Goal: Check status: Check status

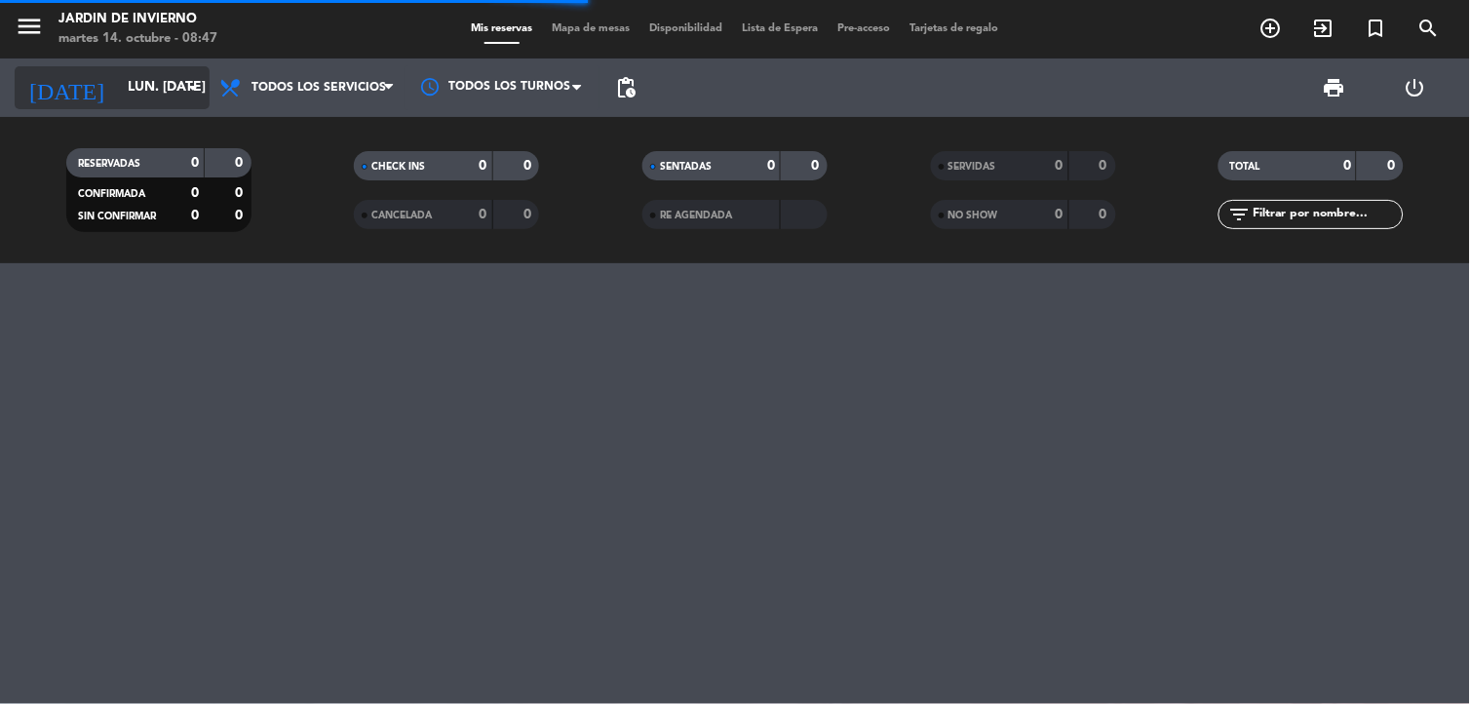
click at [193, 82] on icon "arrow_drop_down" at bounding box center [192, 87] width 23 height 23
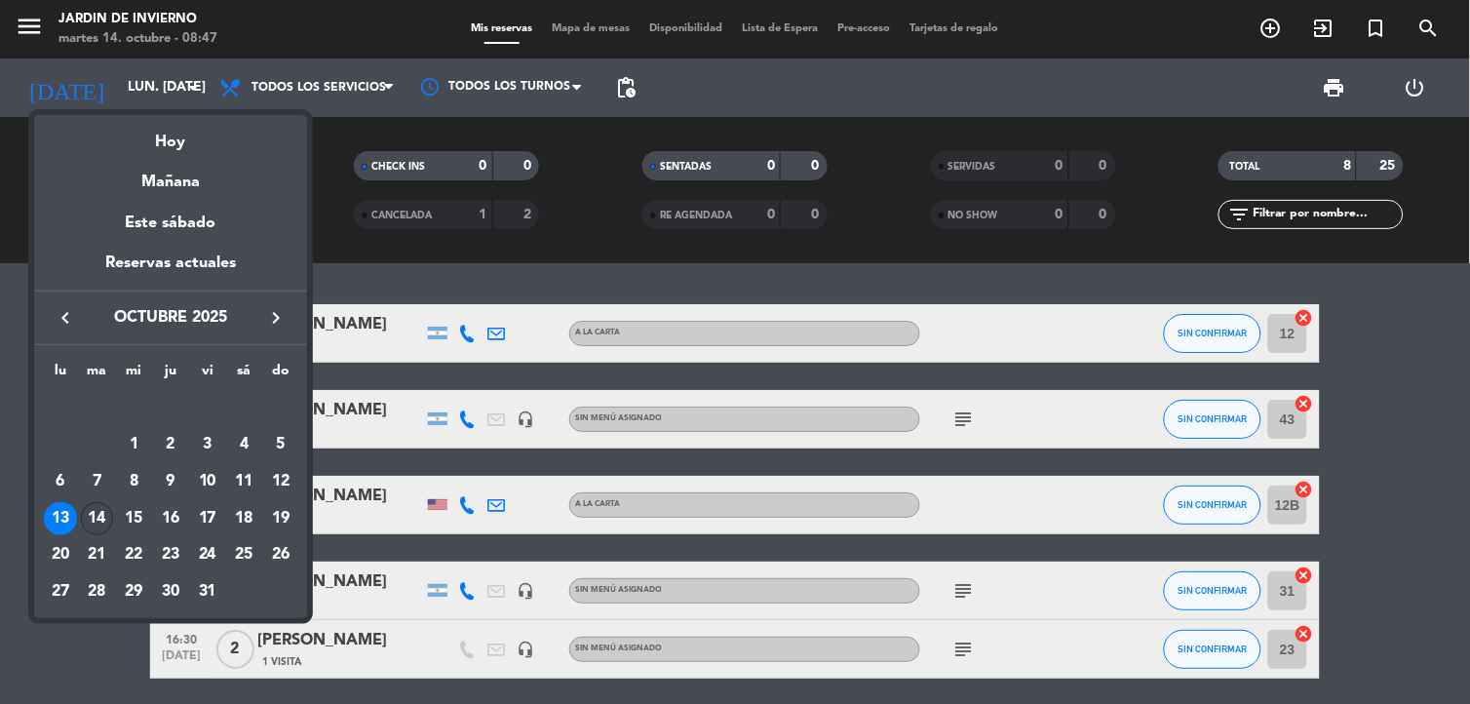
click at [96, 514] on div "14" at bounding box center [97, 518] width 33 height 33
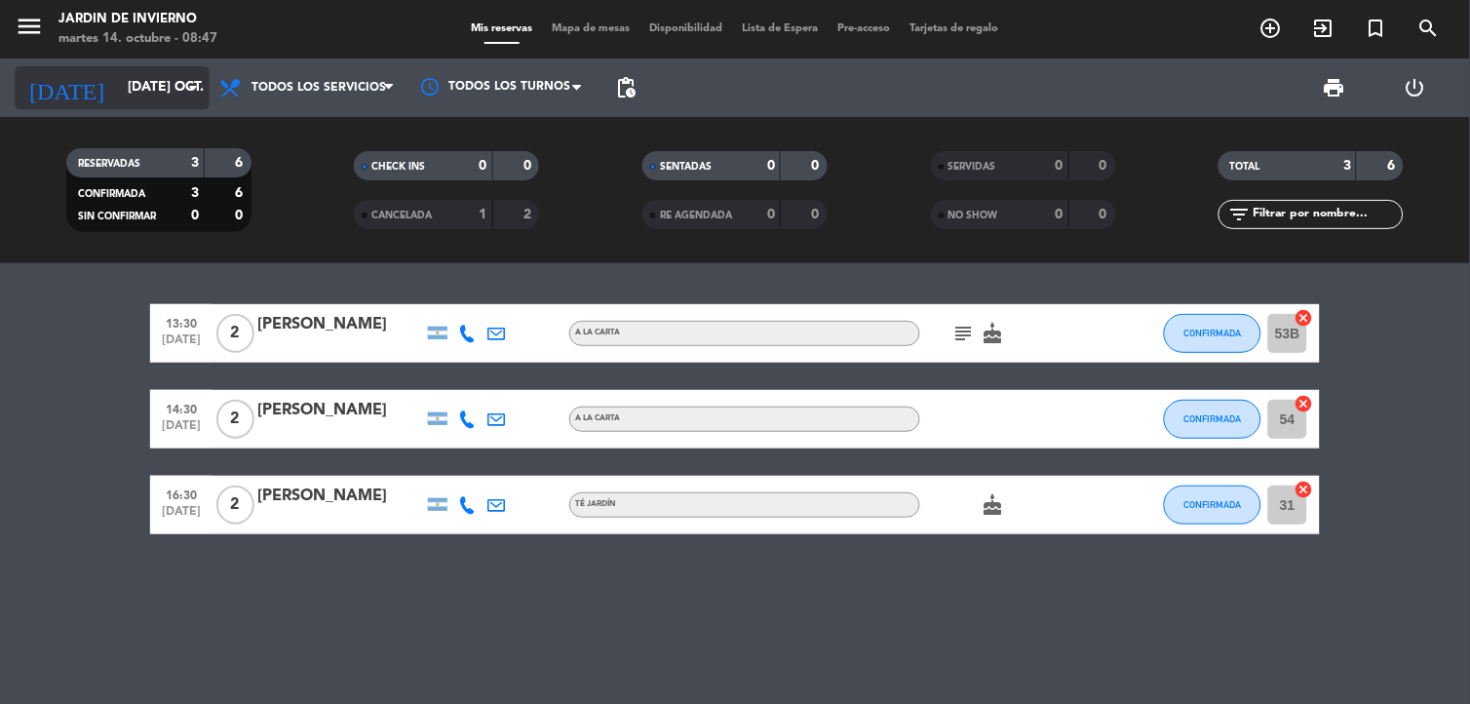
click at [193, 92] on icon "arrow_drop_down" at bounding box center [192, 87] width 23 height 23
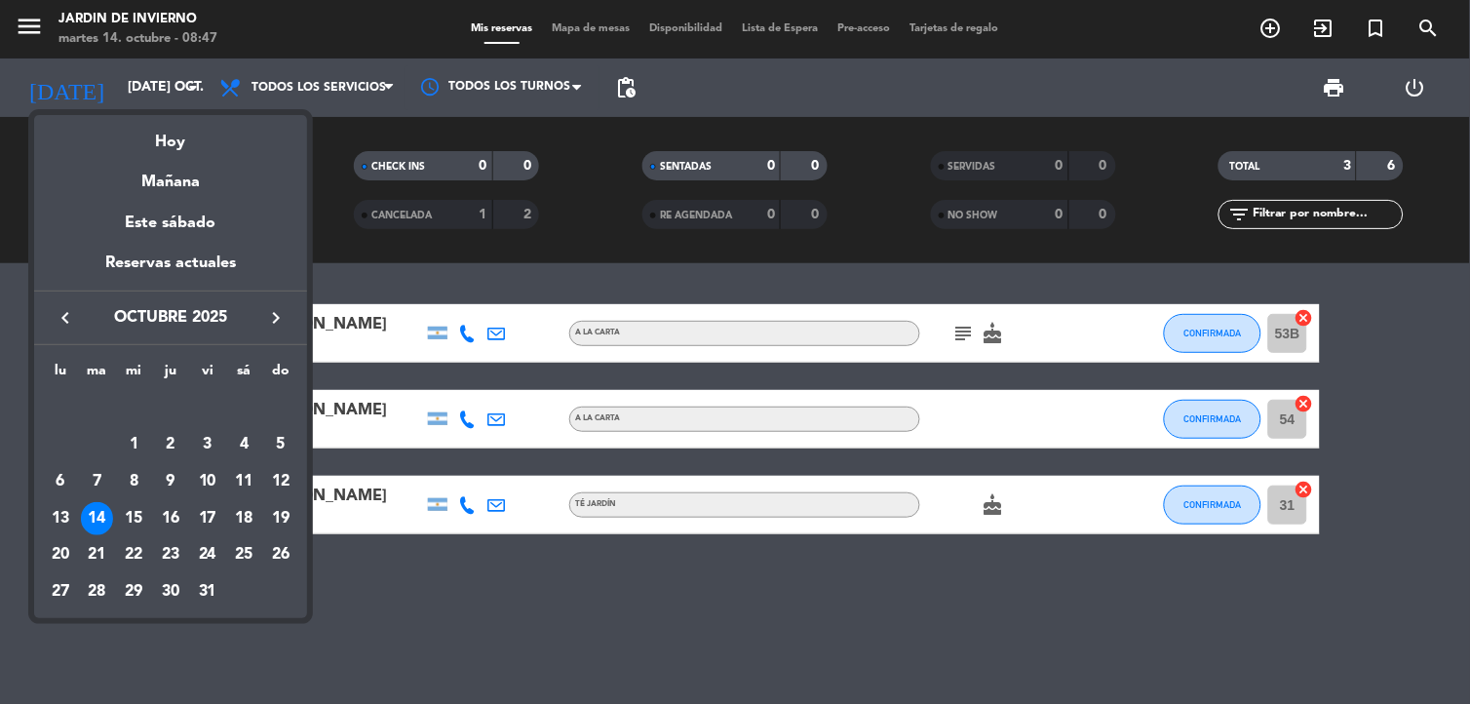
click at [347, 283] on div at bounding box center [735, 352] width 1470 height 704
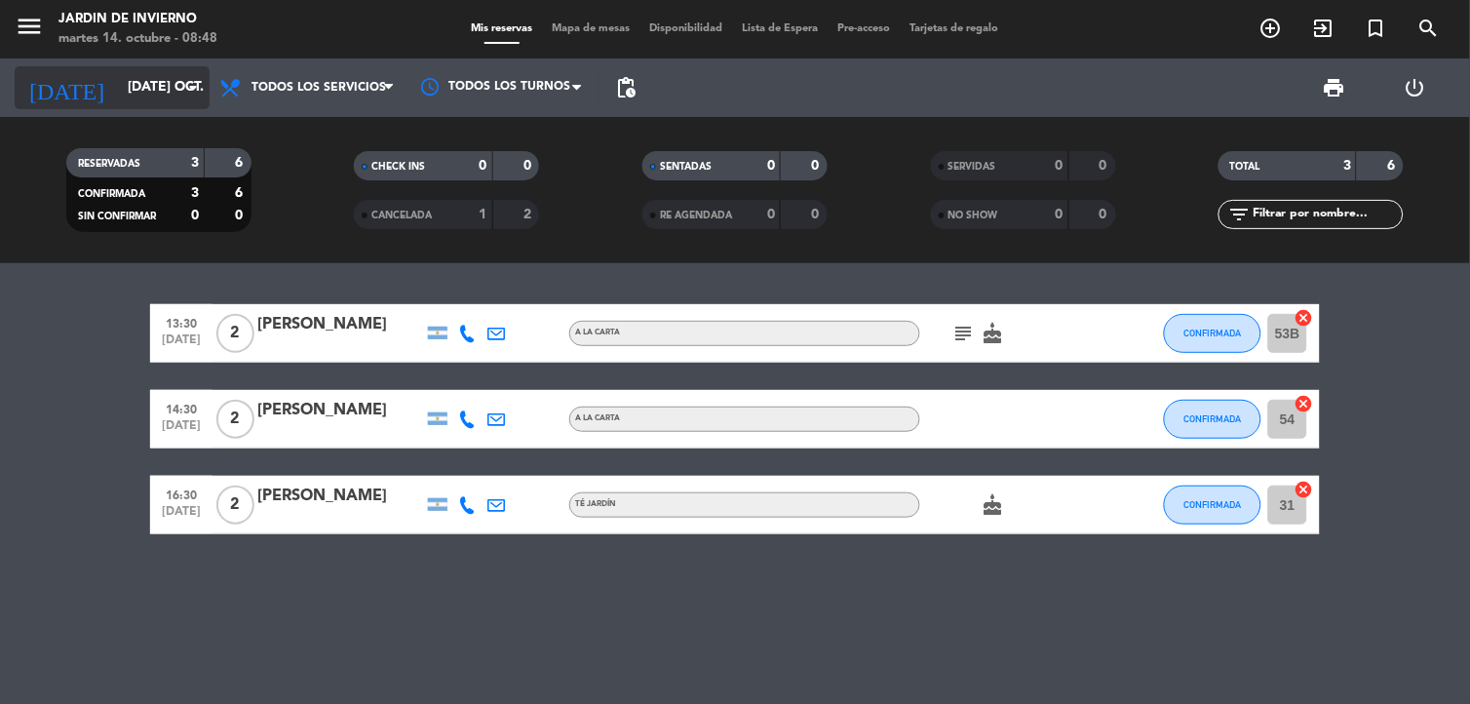
click at [191, 89] on icon "arrow_drop_down" at bounding box center [192, 87] width 23 height 23
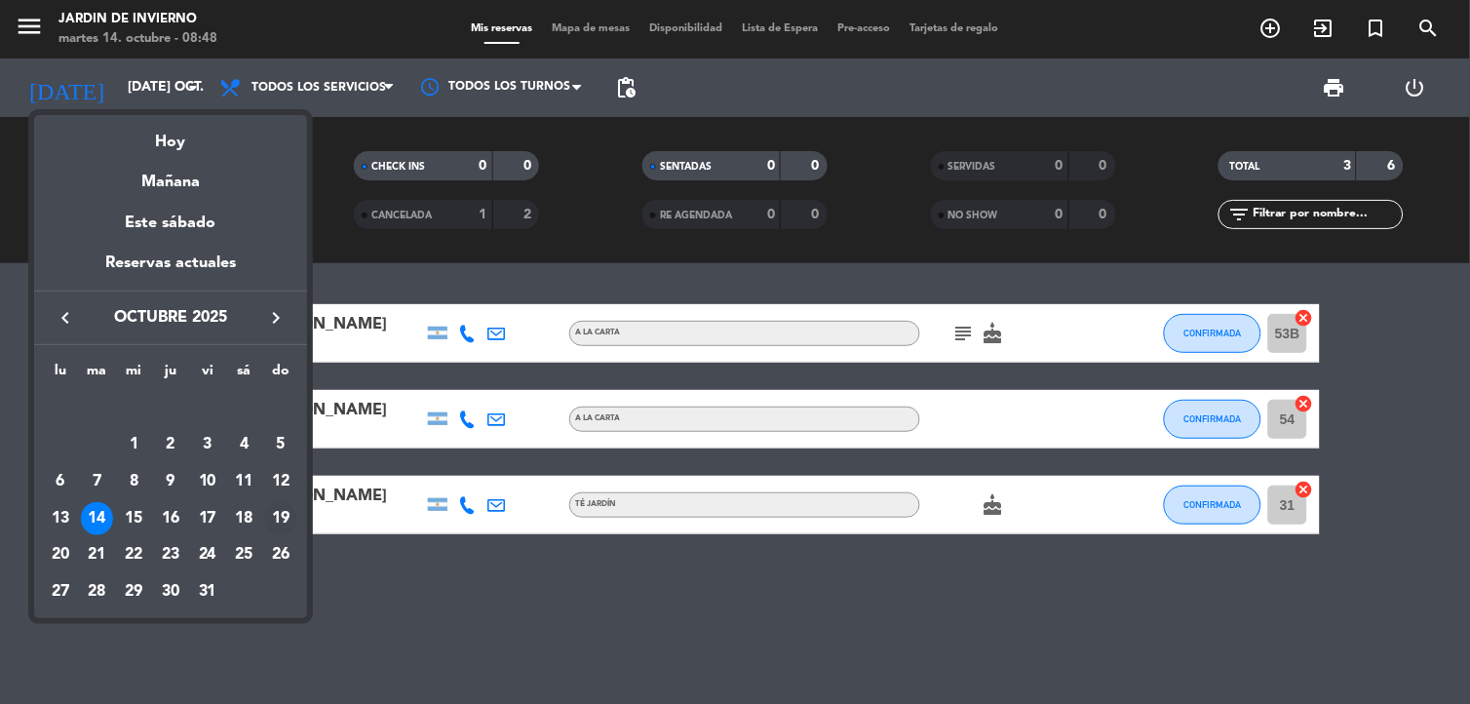
click at [288, 519] on div "19" at bounding box center [280, 518] width 33 height 33
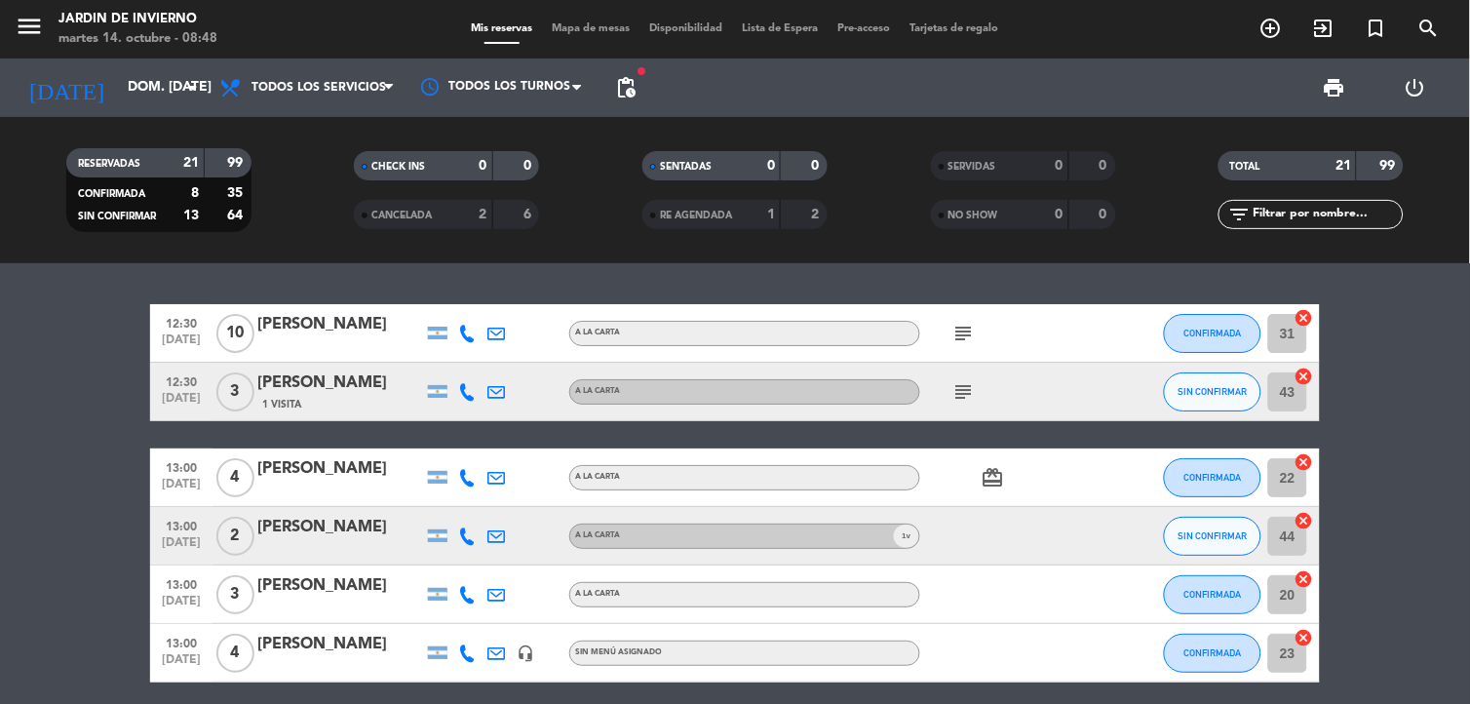
click at [631, 95] on span "pending_actions" at bounding box center [625, 87] width 23 height 23
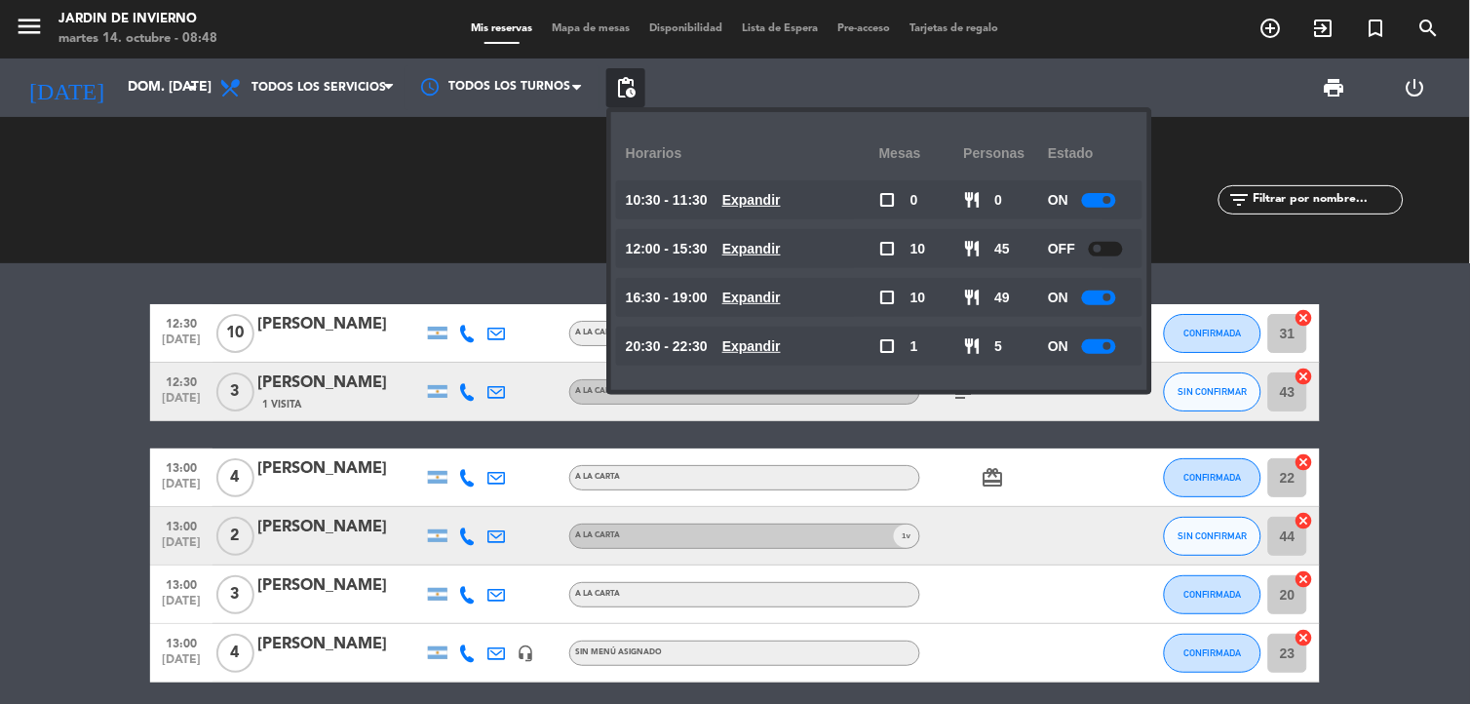
click at [1107, 298] on span at bounding box center [1108, 297] width 8 height 8
click at [559, 258] on div "RESERVADAS 21 99 CONFIRMADA 8 35 SIN CONFIRMAR 13 64 CHECK INS 0 0 CANCELADA 2 …" at bounding box center [735, 190] width 1470 height 146
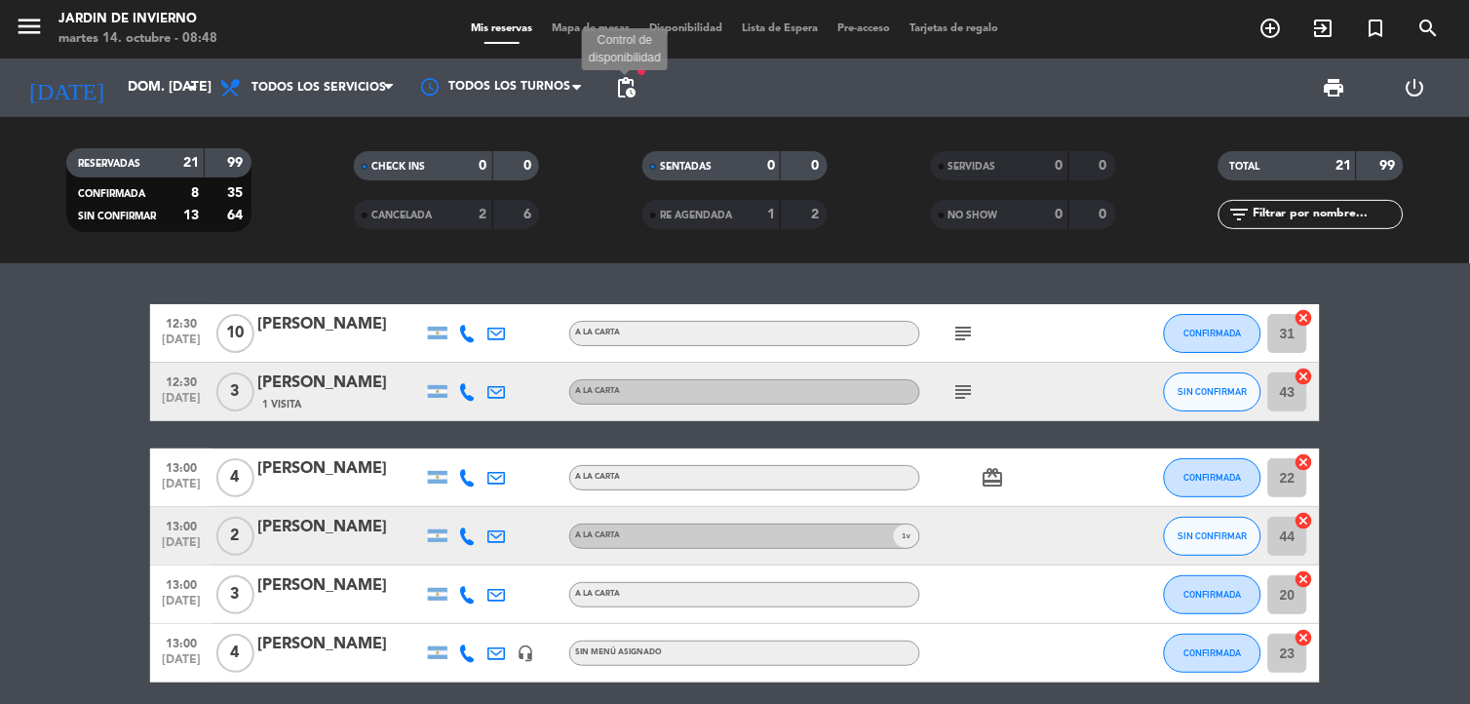
click at [626, 91] on span "pending_actions" at bounding box center [625, 87] width 23 height 23
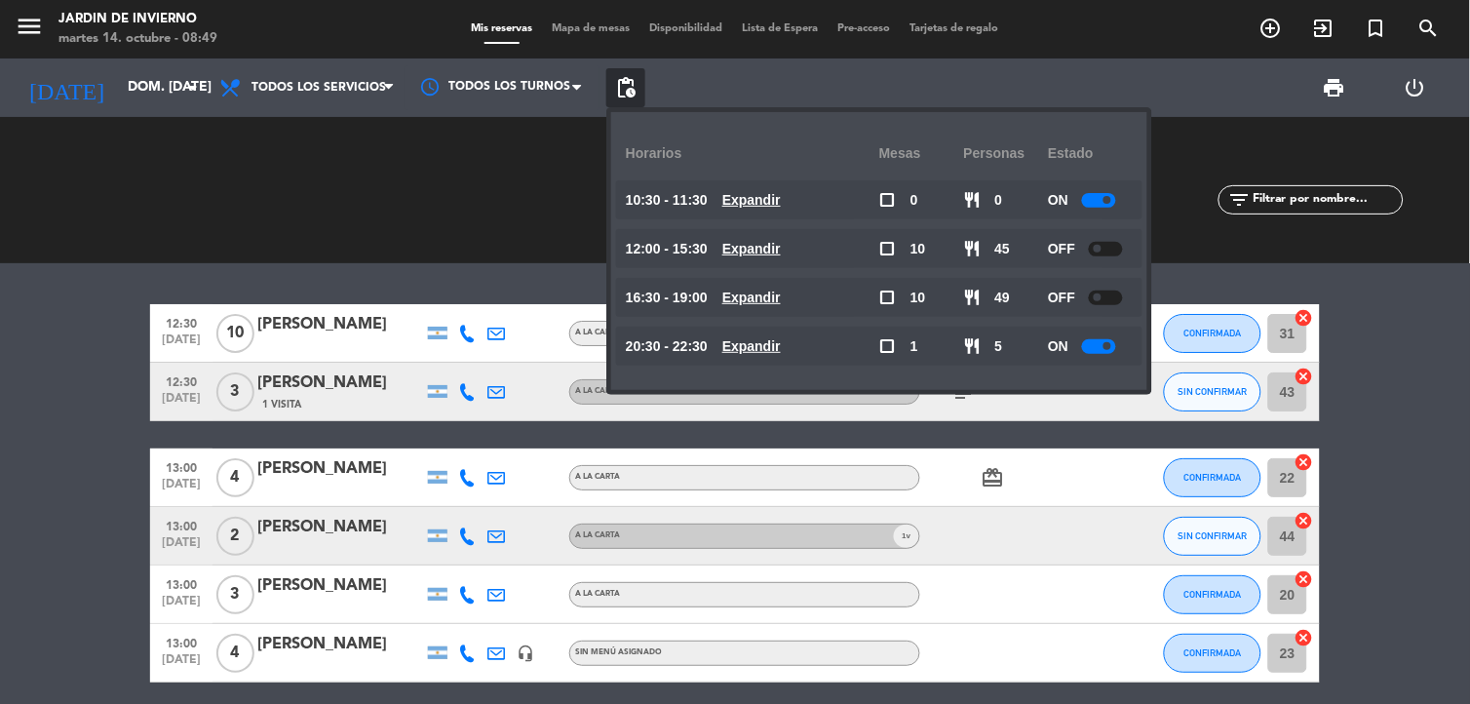
click at [488, 263] on div "12:30 [DATE] [PERSON_NAME] A [PERSON_NAME] subject CONFIRMADA 31 cancel 12:30 […" at bounding box center [735, 483] width 1470 height 441
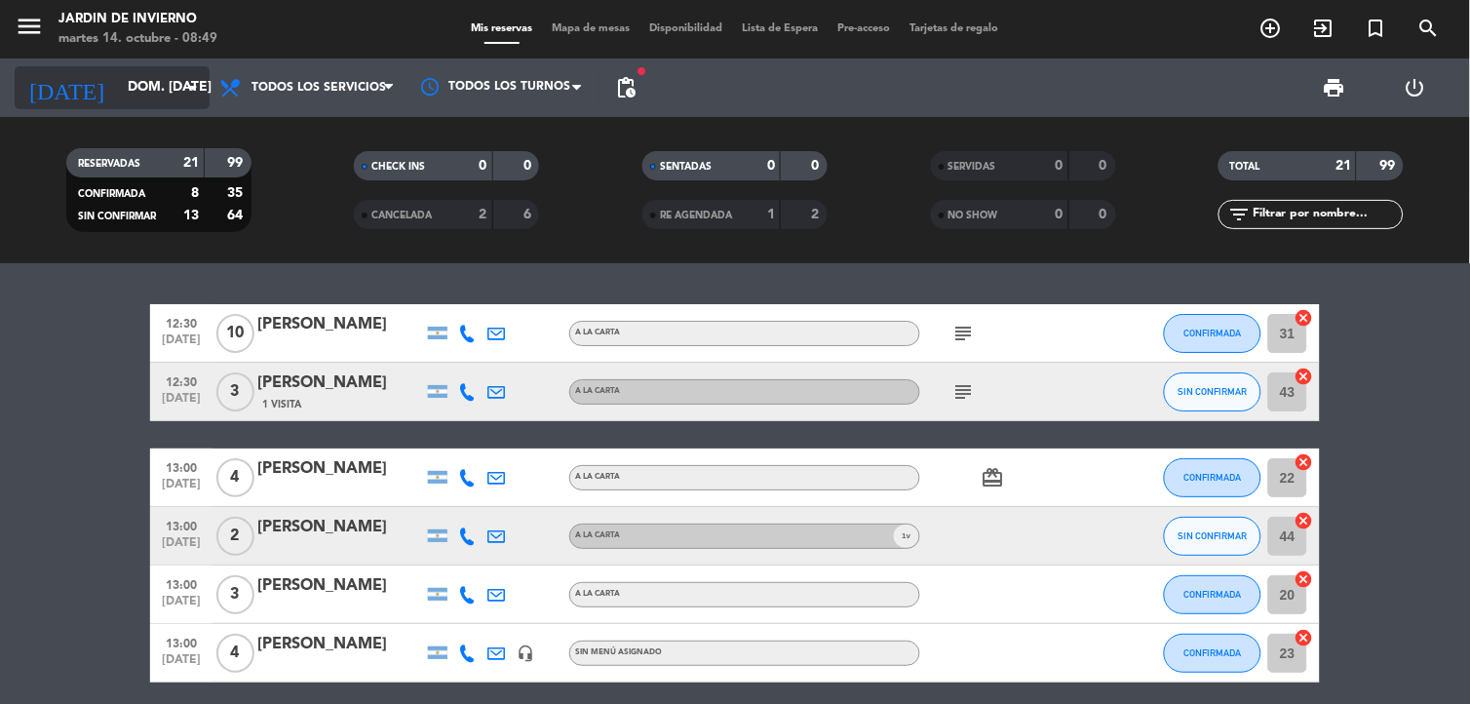
click at [183, 82] on icon "arrow_drop_down" at bounding box center [192, 87] width 23 height 23
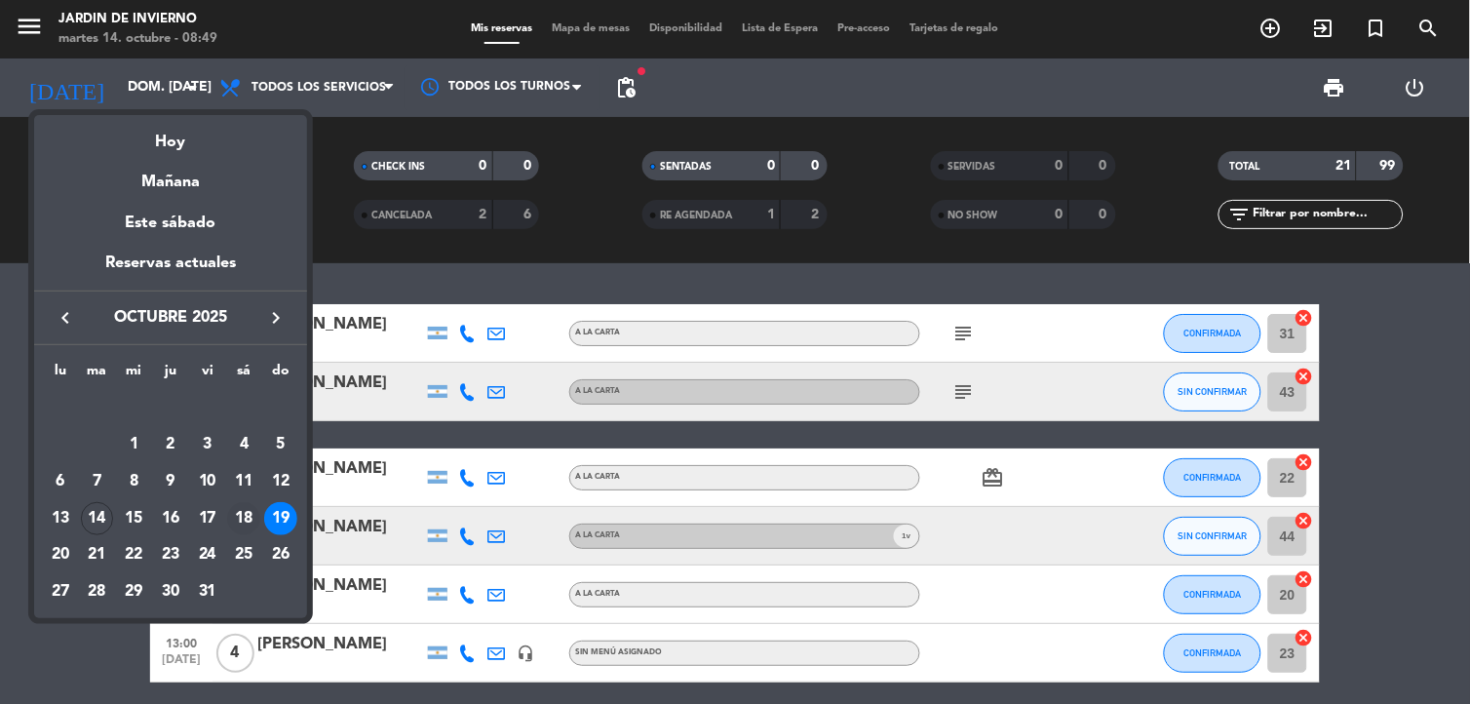
click at [245, 514] on div "18" at bounding box center [243, 518] width 33 height 33
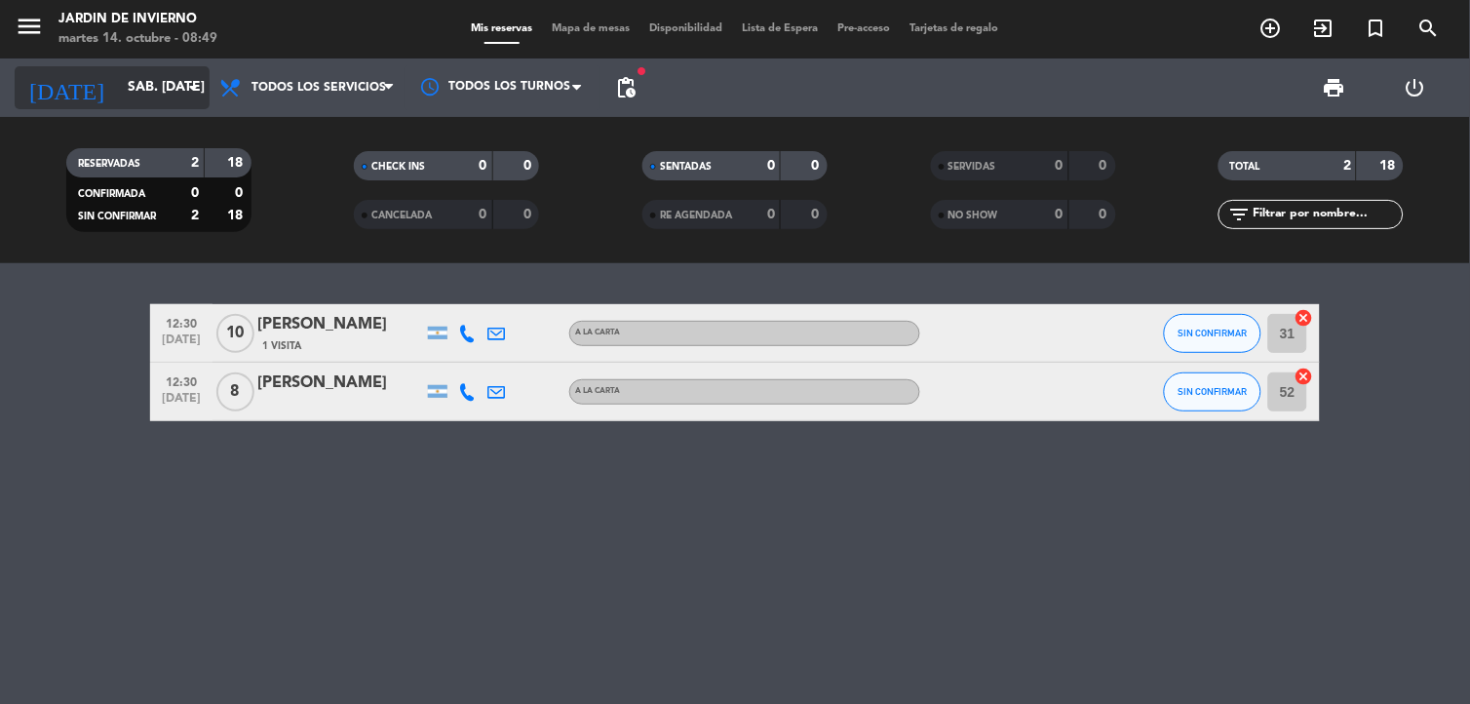
click at [198, 85] on icon "arrow_drop_down" at bounding box center [192, 87] width 23 height 23
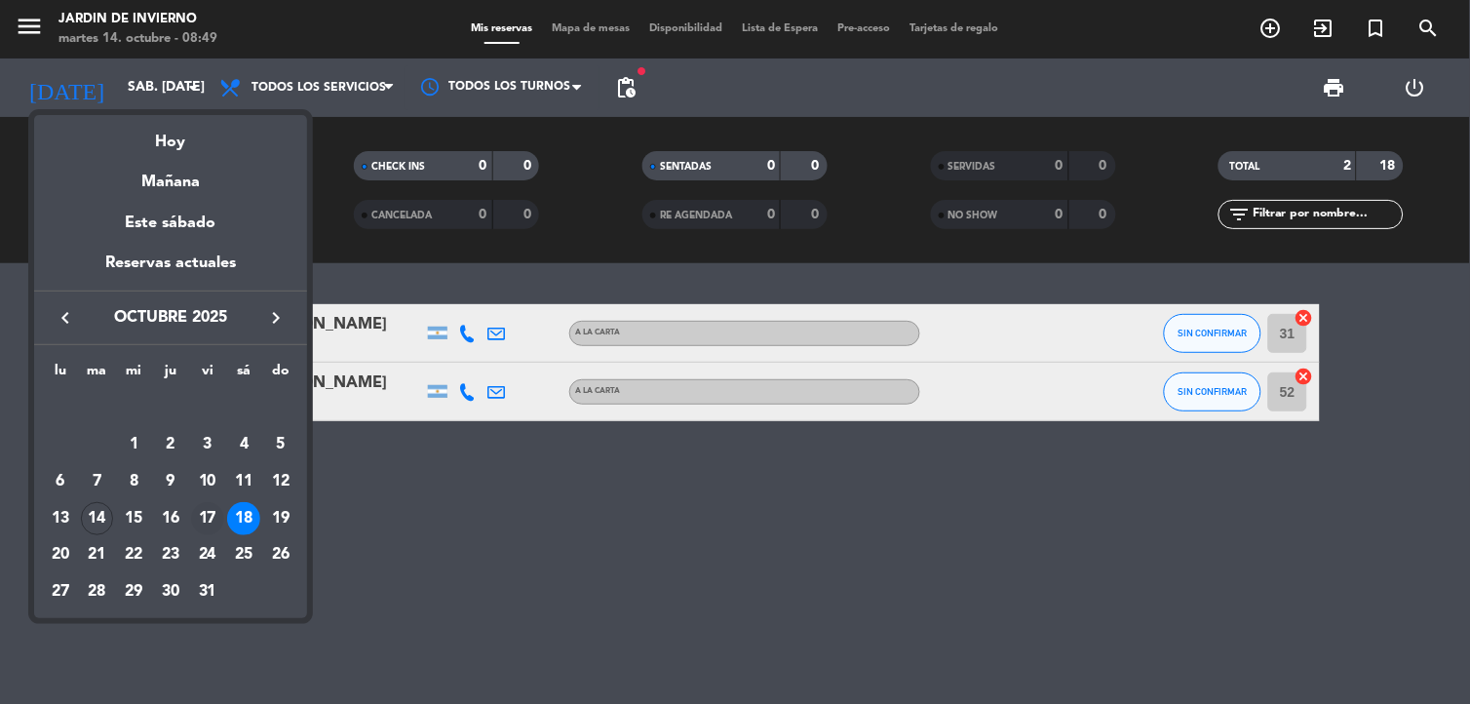
click at [211, 522] on div "17" at bounding box center [207, 518] width 33 height 33
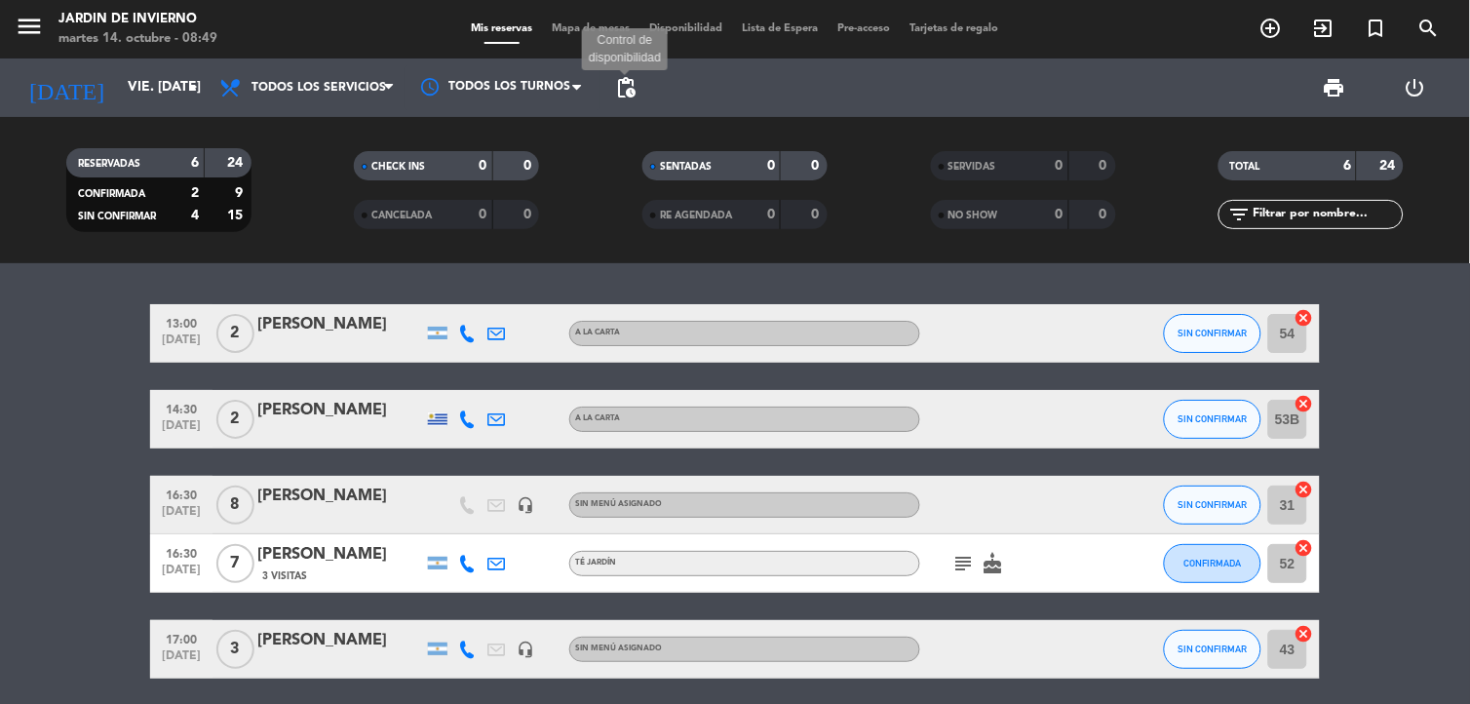
click at [618, 93] on span "pending_actions" at bounding box center [625, 87] width 23 height 23
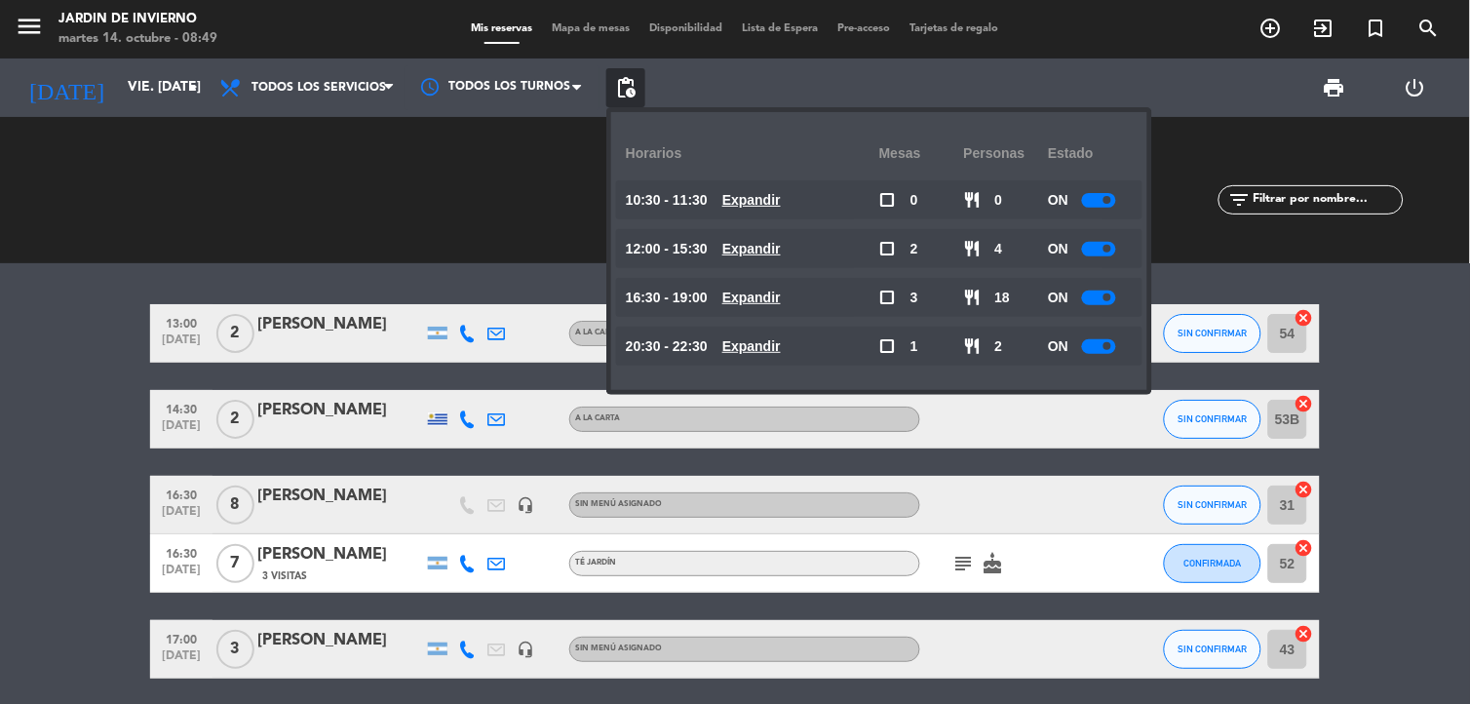
click at [66, 293] on div "13:00 [DATE] 2 [PERSON_NAME] A [PERSON_NAME] SIN CONFIRMAR 54 cancel 14:30 [DAT…" at bounding box center [735, 483] width 1470 height 441
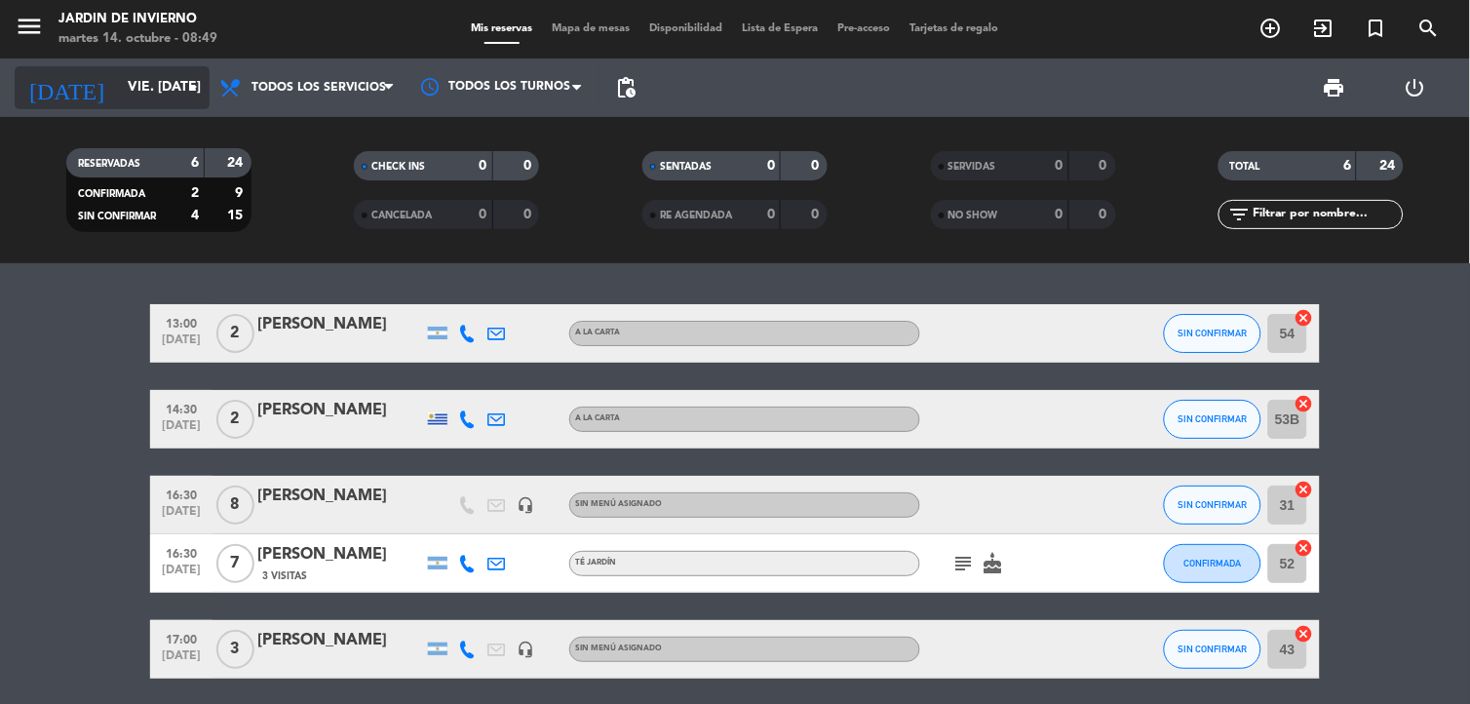
click at [188, 85] on icon "arrow_drop_down" at bounding box center [192, 87] width 23 height 23
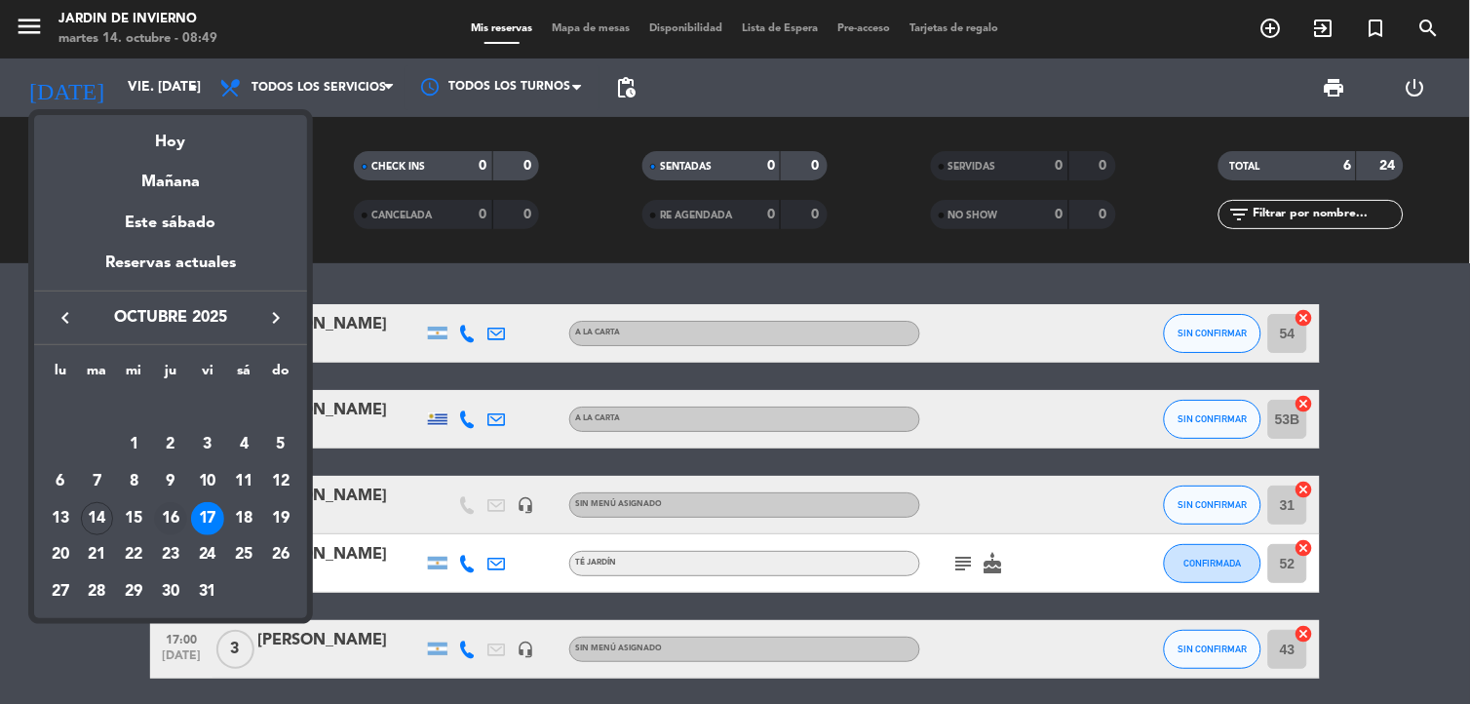
click at [168, 510] on div "16" at bounding box center [170, 518] width 33 height 33
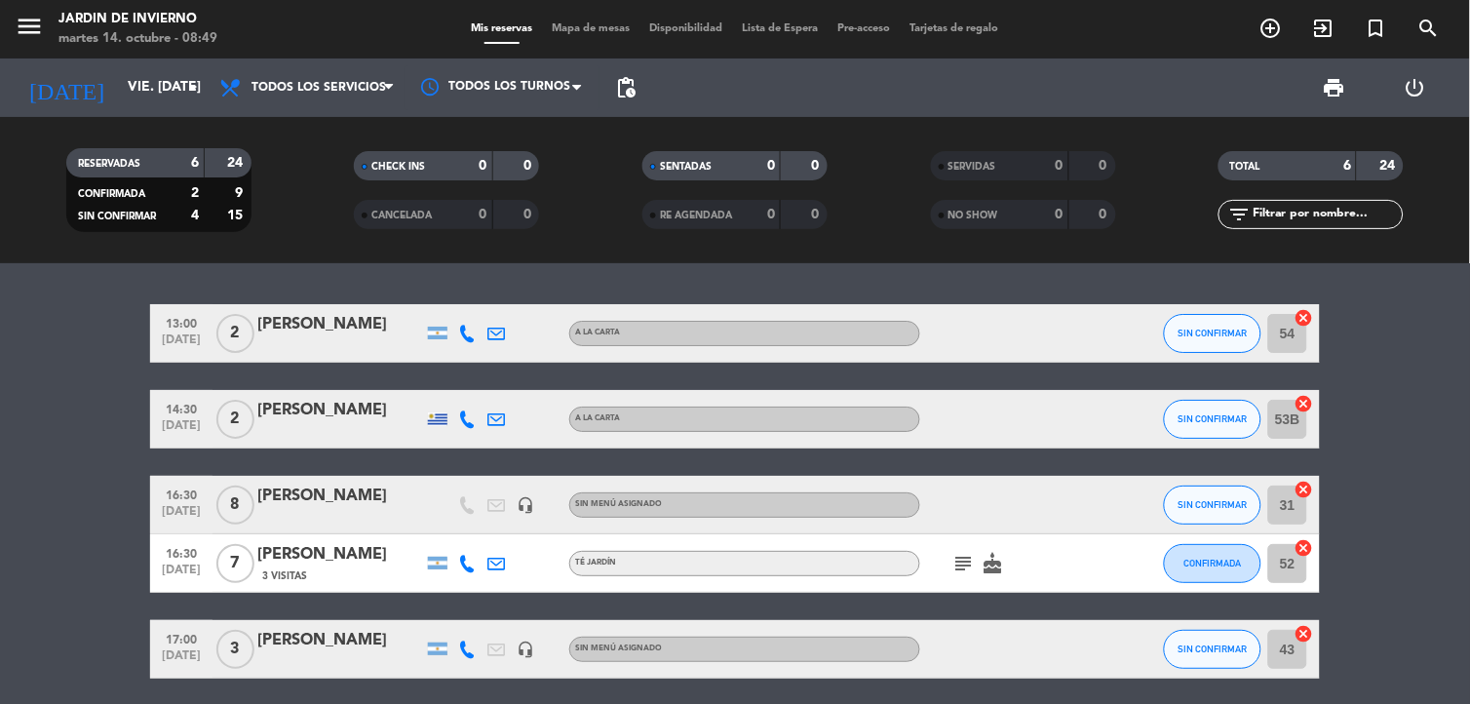
type input "[DEMOGRAPHIC_DATA] [DATE]"
